Goal: Task Accomplishment & Management: Use online tool/utility

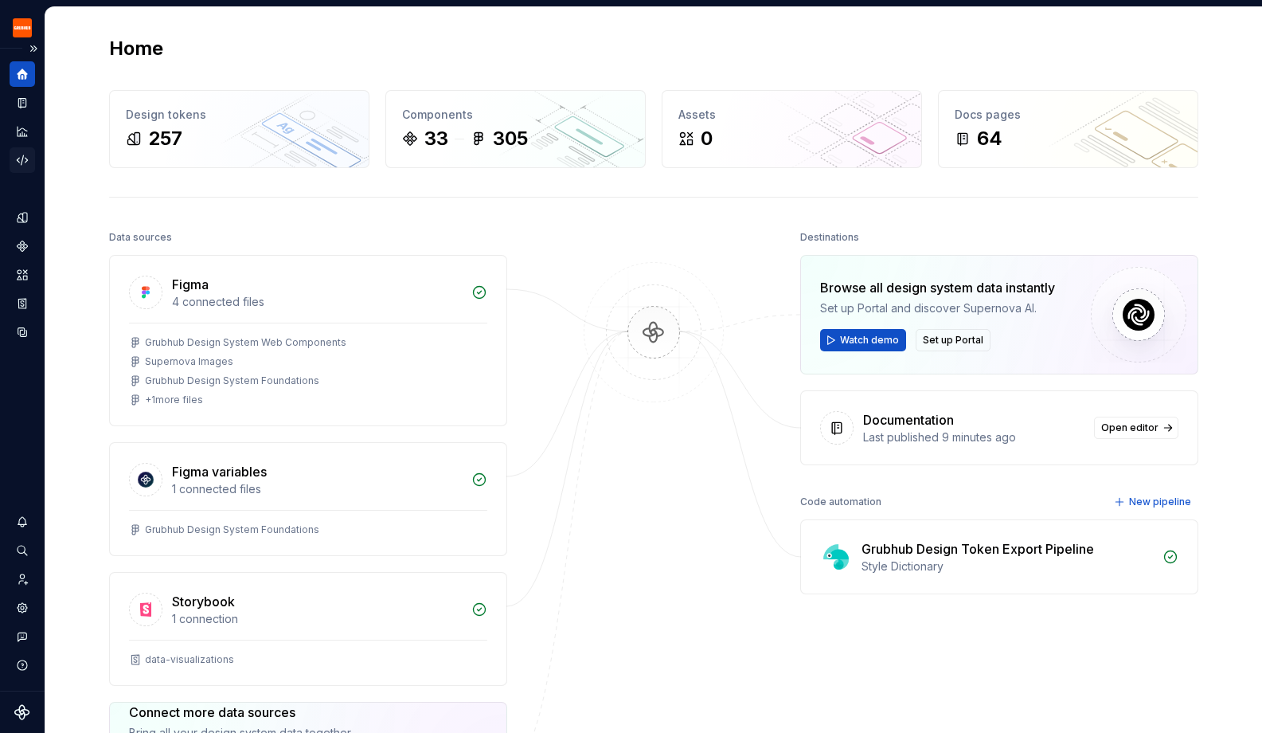
click at [19, 162] on icon "Code automation" at bounding box center [22, 160] width 14 height 14
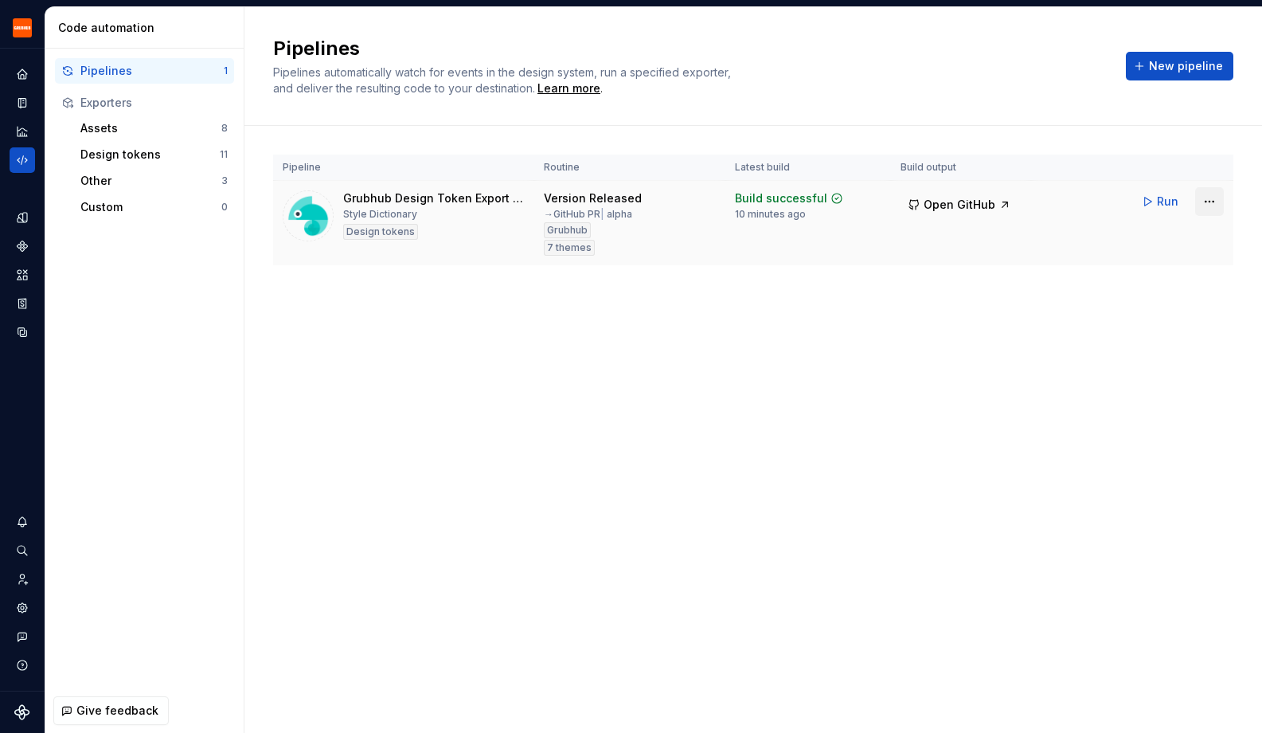
click at [1213, 203] on html "Grubhub Design System Y Dataset Grubhub Code automation Pipelines 1 Exporters A…" at bounding box center [631, 366] width 1262 height 733
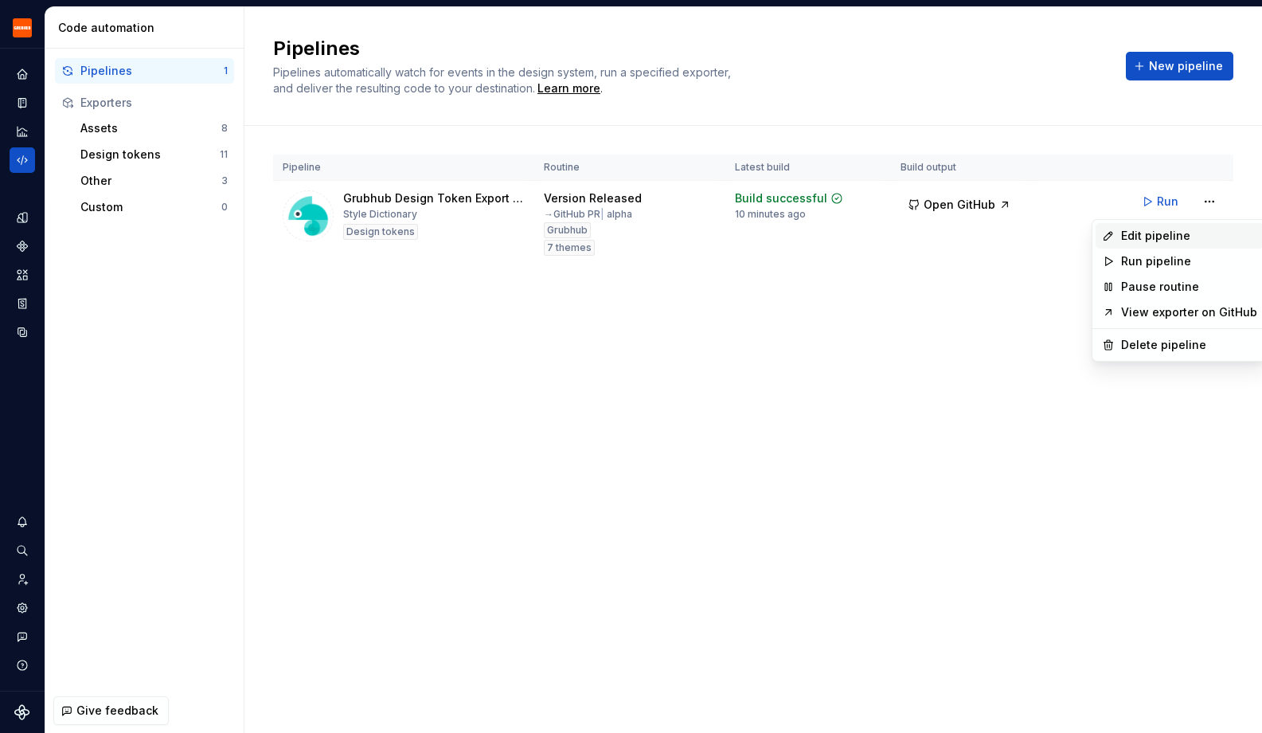
click at [1190, 229] on div "Edit pipeline" at bounding box center [1189, 236] width 136 height 16
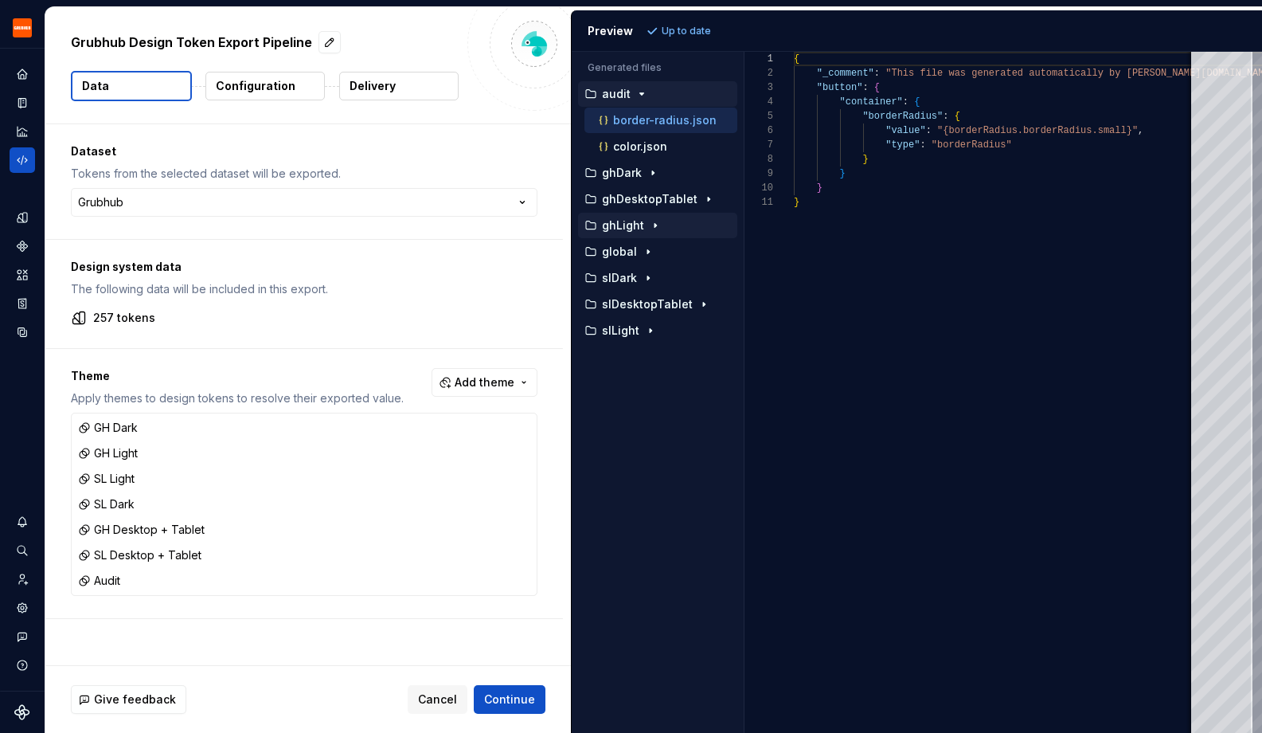
click at [653, 223] on icon "button" at bounding box center [655, 225] width 13 height 13
click at [636, 256] on p "border-radius.json" at bounding box center [665, 251] width 104 height 13
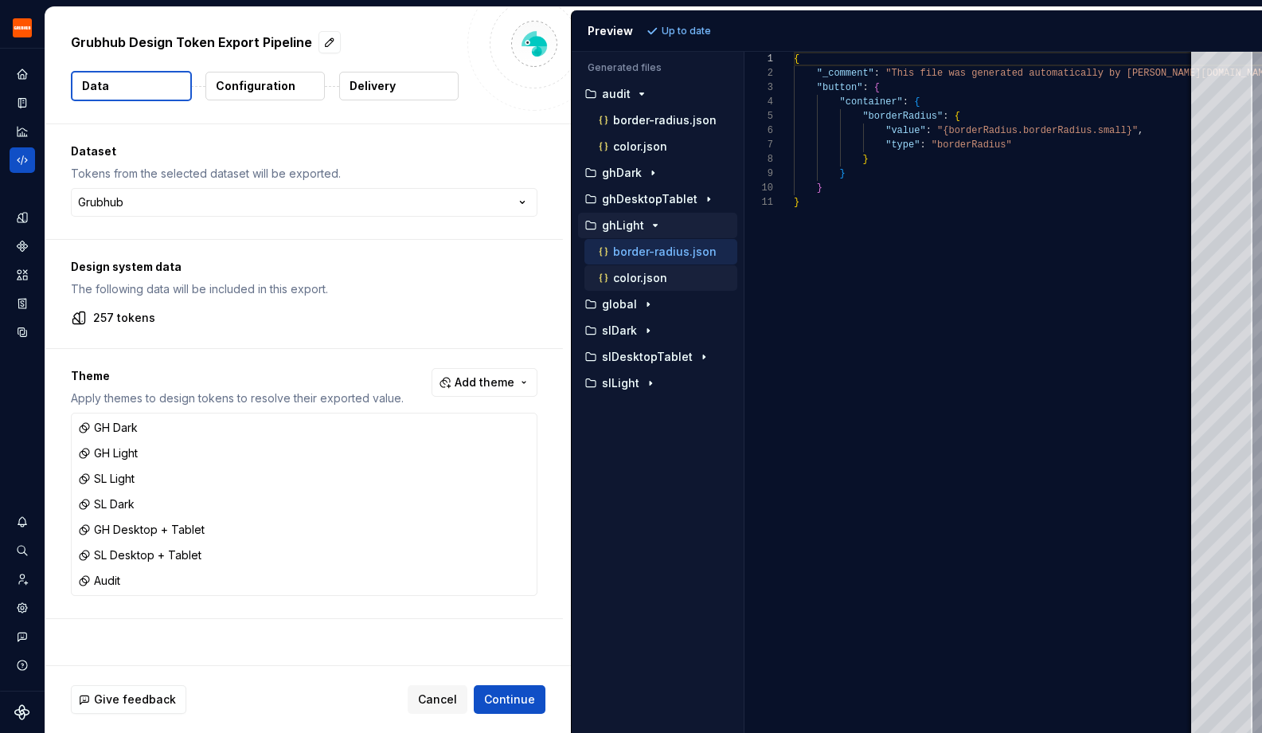
click at [632, 277] on p "color.json" at bounding box center [640, 278] width 54 height 13
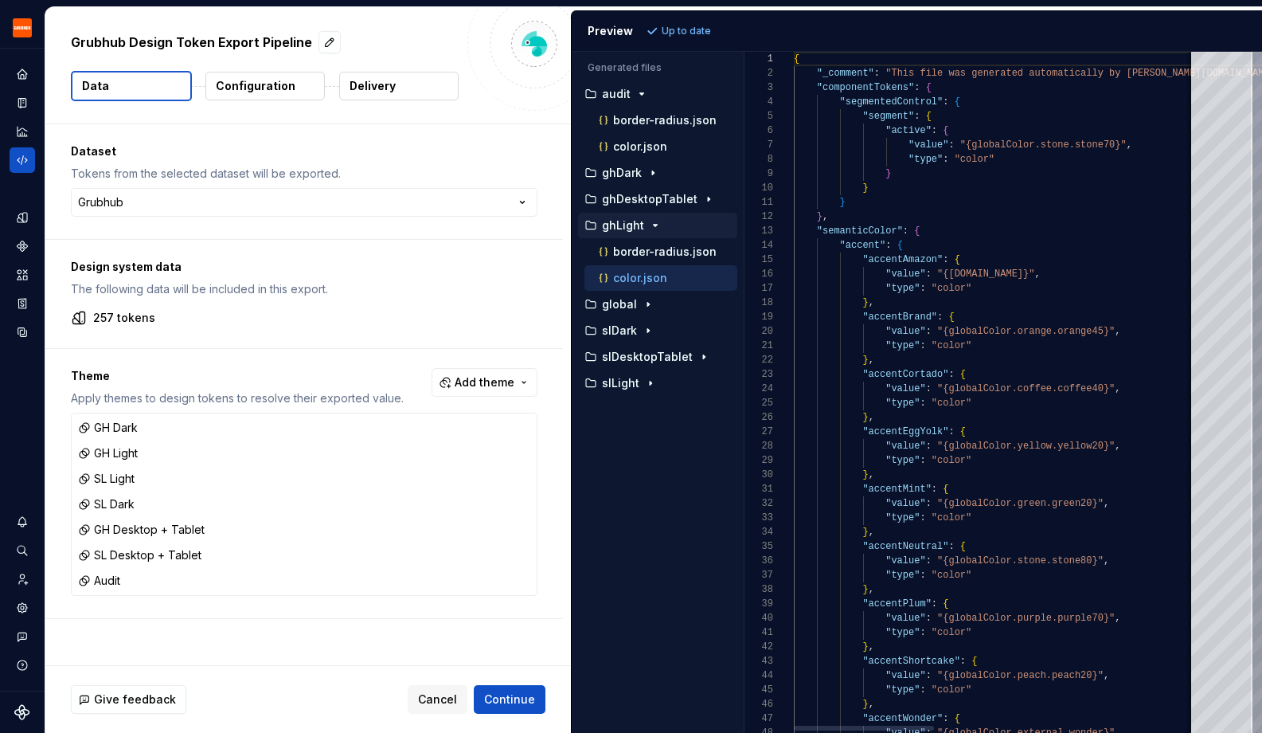
scroll to position [143, 0]
click at [630, 253] on p "border-radius.json" at bounding box center [665, 251] width 104 height 13
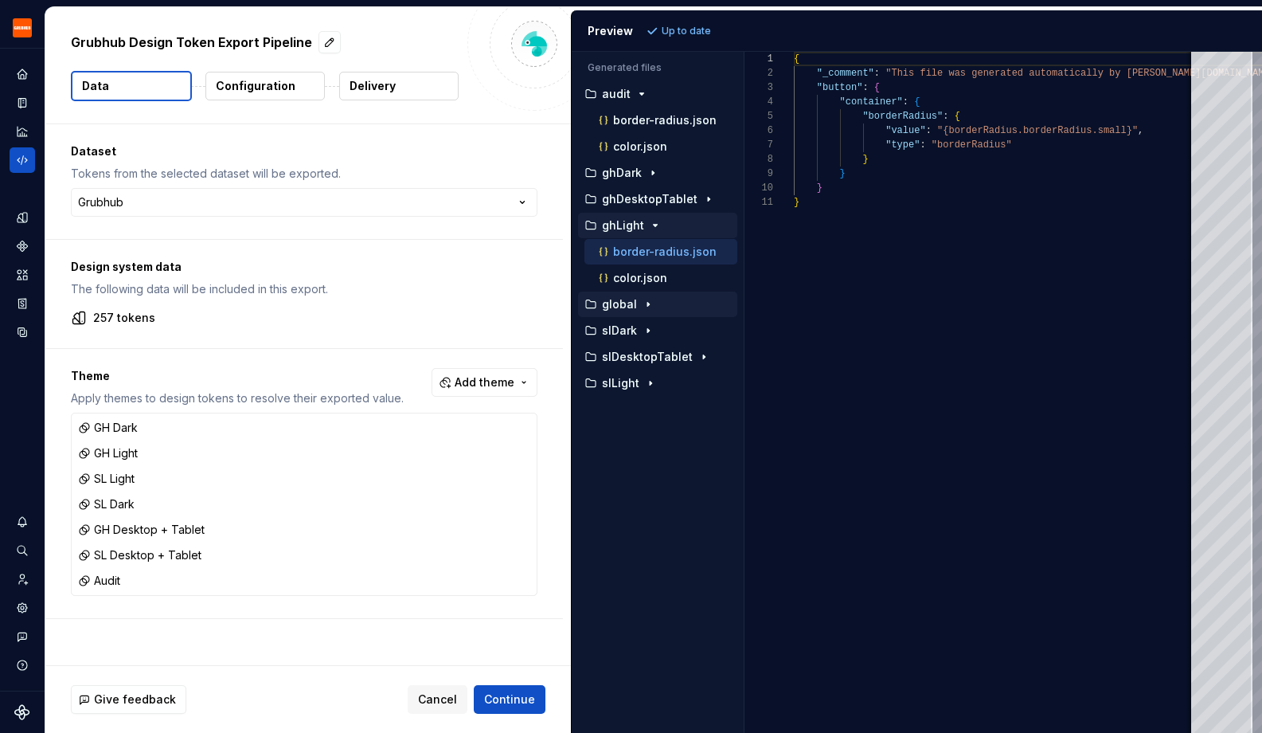
click at [627, 303] on p "global" at bounding box center [619, 304] width 35 height 13
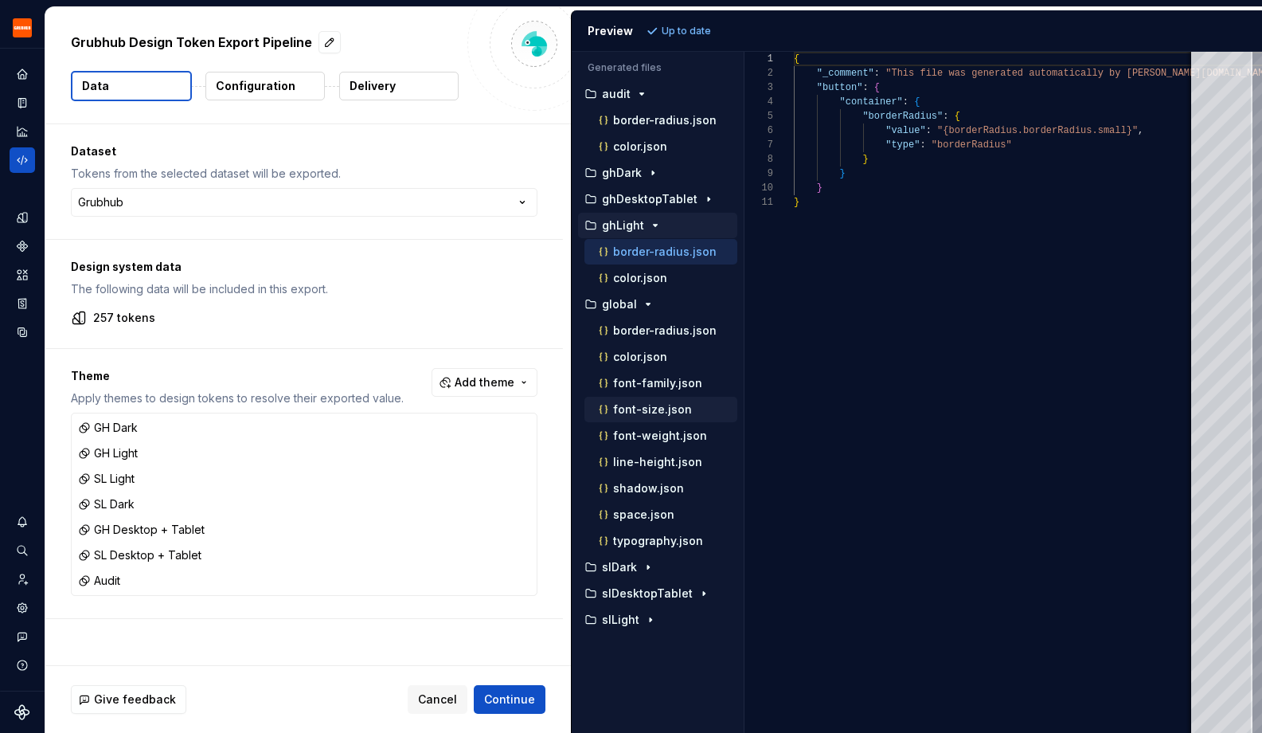
click at [628, 416] on div "font-size.json" at bounding box center [667, 409] width 142 height 16
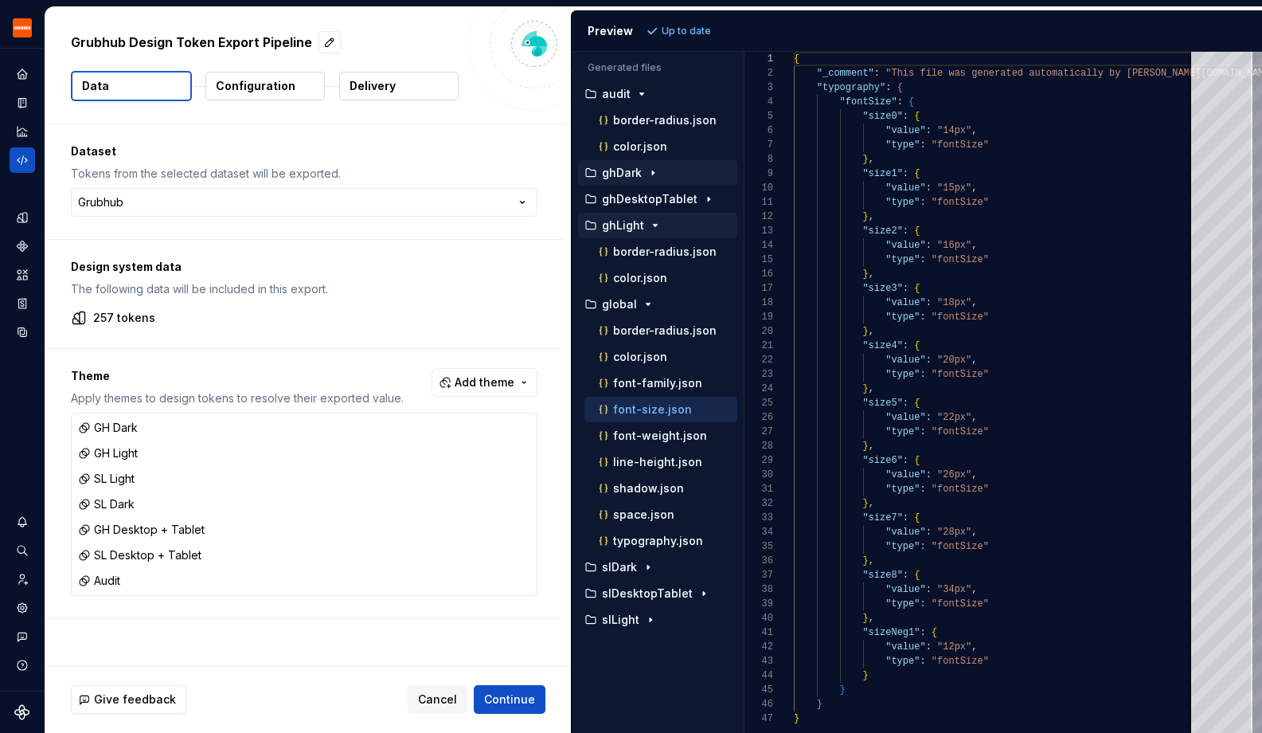
click at [639, 173] on p "ghDark" at bounding box center [622, 172] width 40 height 13
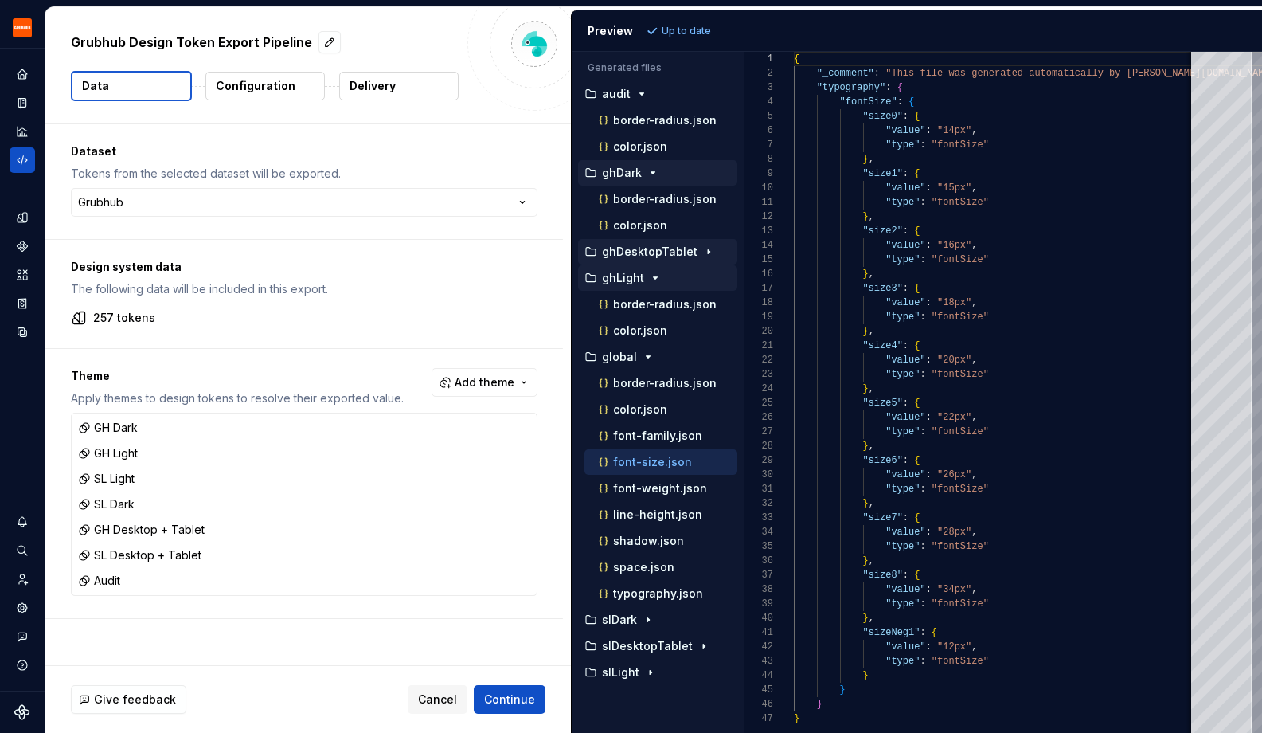
click at [646, 256] on p "ghDesktopTablet" at bounding box center [650, 251] width 96 height 13
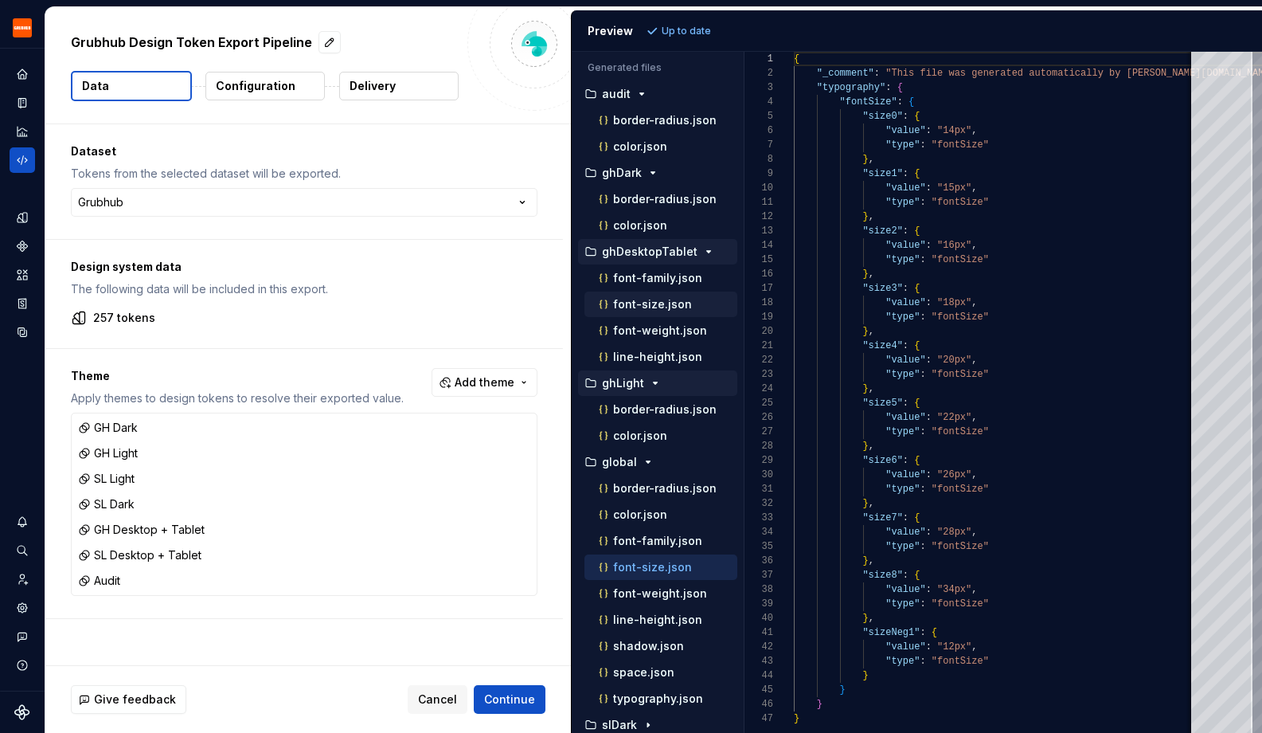
click at [643, 303] on p "font-size.json" at bounding box center [652, 304] width 79 height 13
click at [651, 568] on p "font-size.json" at bounding box center [652, 567] width 79 height 13
type textarea "**********"
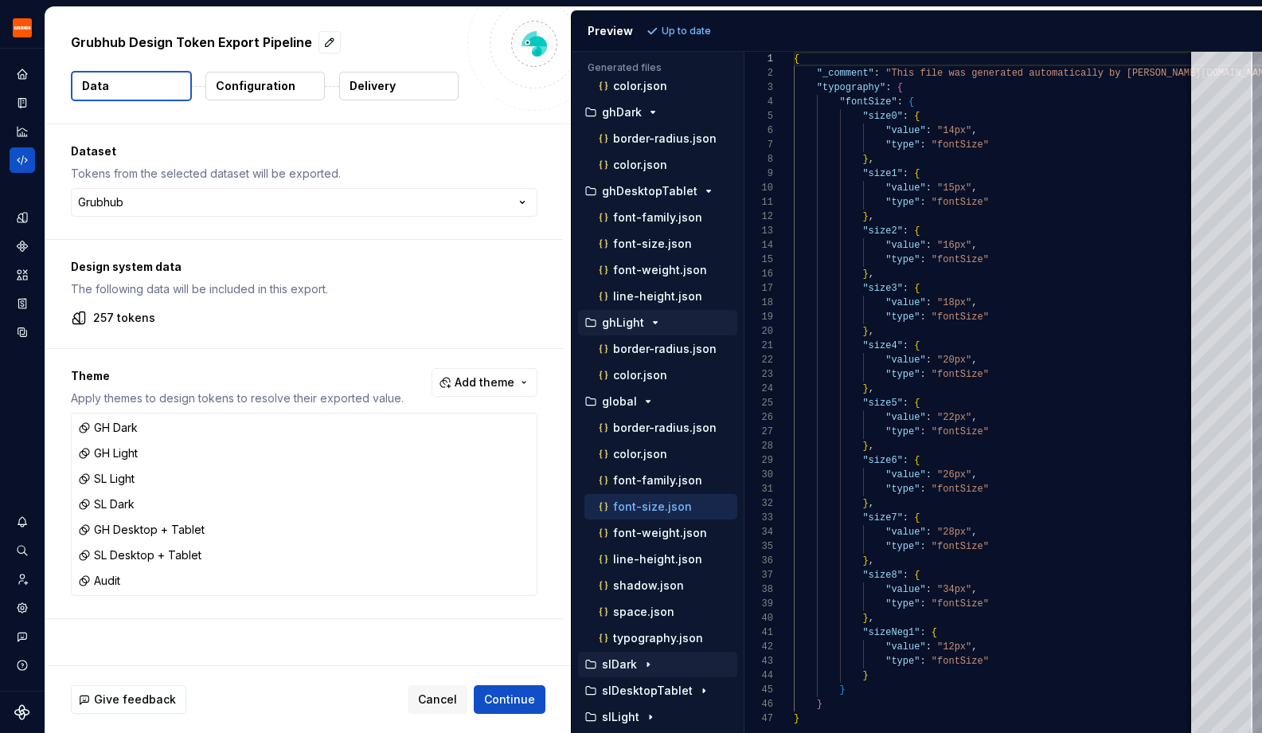
click at [632, 662] on p "slDark" at bounding box center [619, 664] width 35 height 13
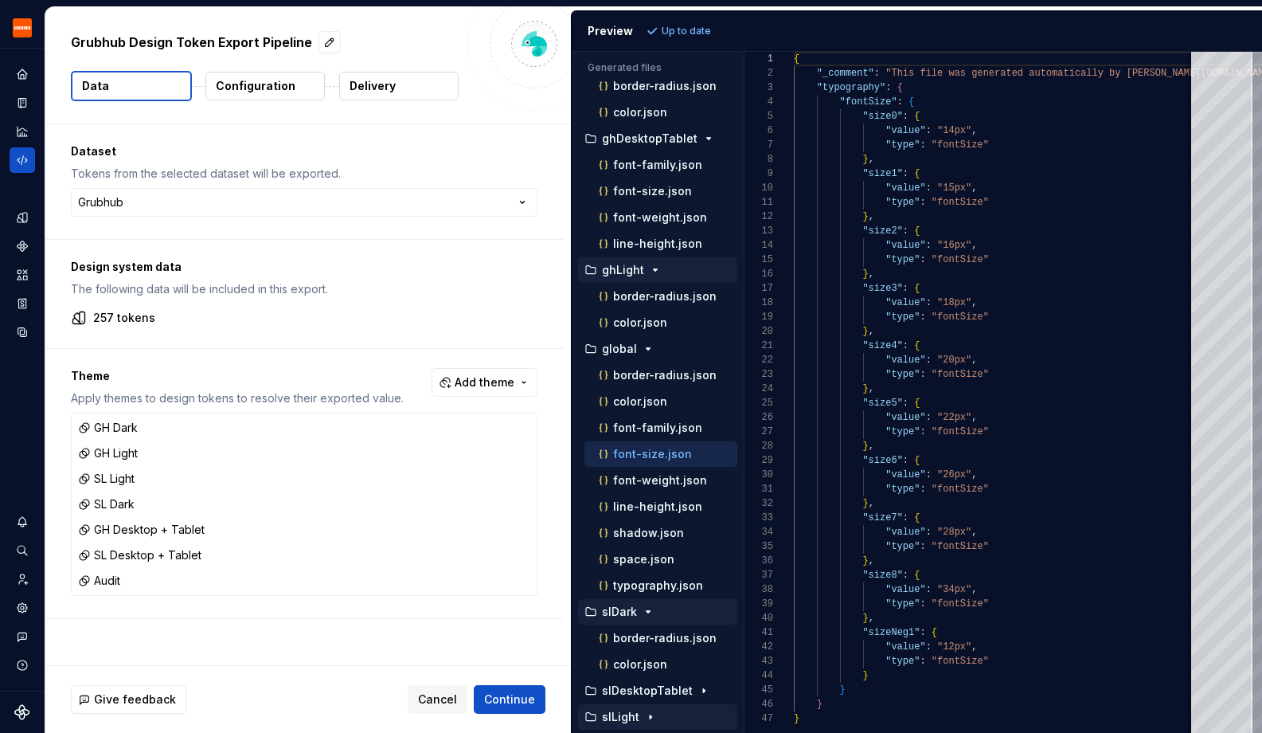
click at [637, 704] on div "slLight" at bounding box center [657, 716] width 159 height 25
click at [637, 693] on p "slDesktopTablet" at bounding box center [647, 690] width 91 height 13
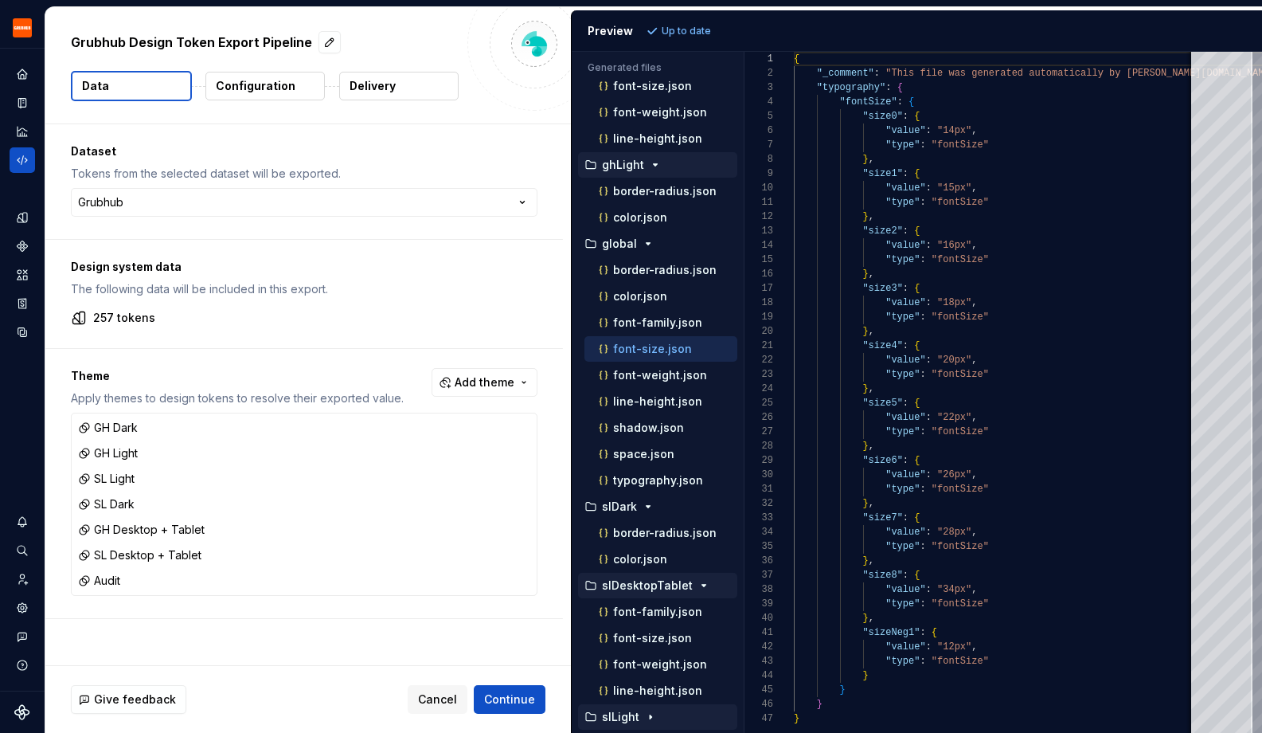
click at [635, 721] on p "slLight" at bounding box center [620, 716] width 37 height 13
